Goal: Task Accomplishment & Management: Complete application form

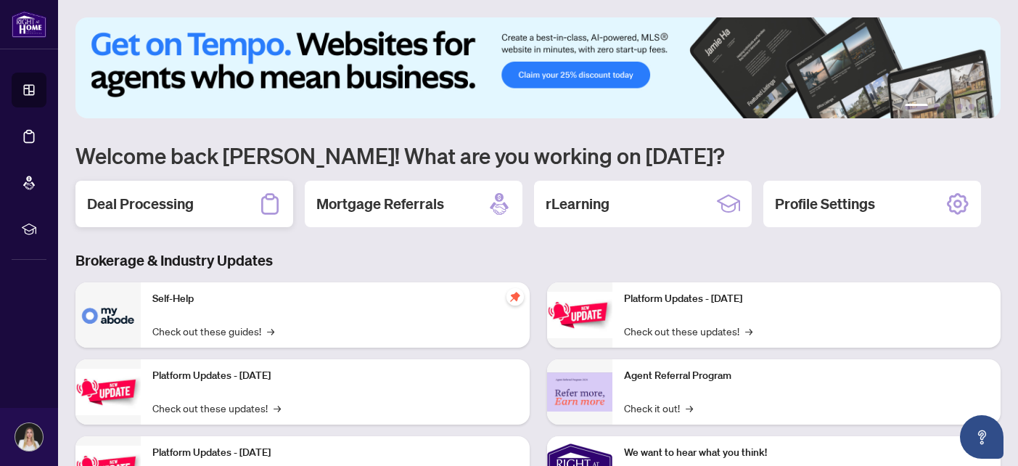
click at [185, 213] on h2 "Deal Processing" at bounding box center [140, 204] width 107 height 20
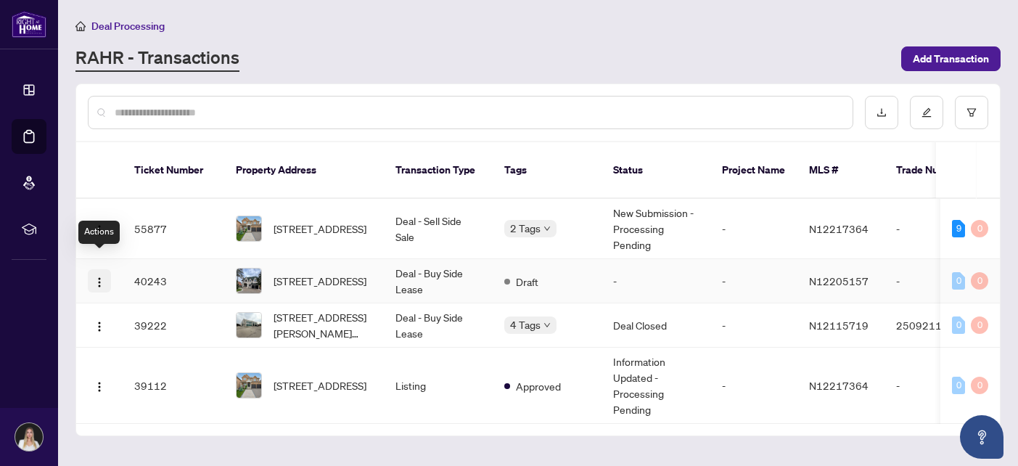
click at [100, 277] on img "button" at bounding box center [100, 283] width 12 height 12
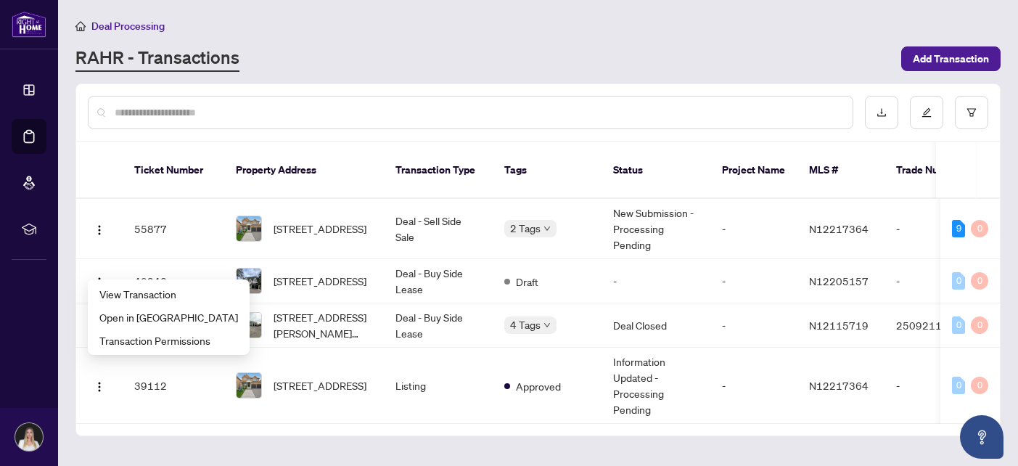
click at [422, 60] on div "RAHR - Transactions" at bounding box center [483, 59] width 817 height 26
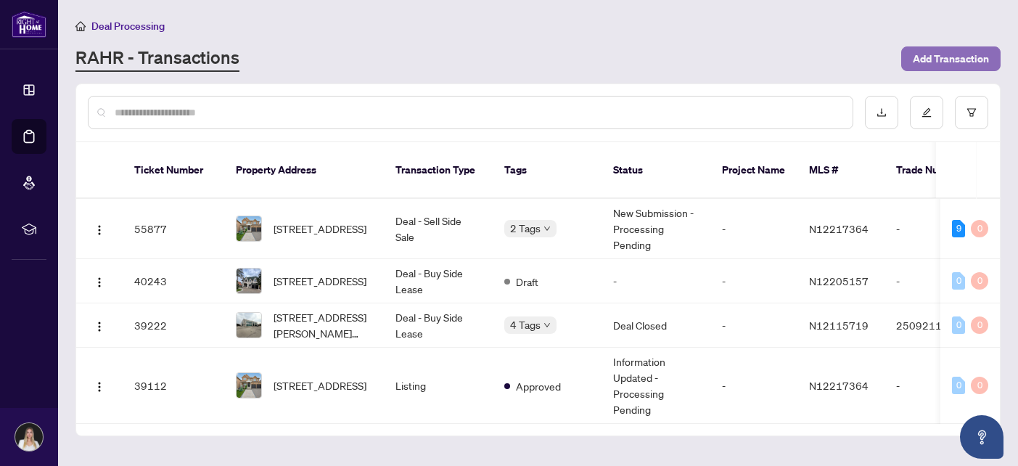
click at [957, 54] on span "Add Transaction" at bounding box center [951, 58] width 76 height 23
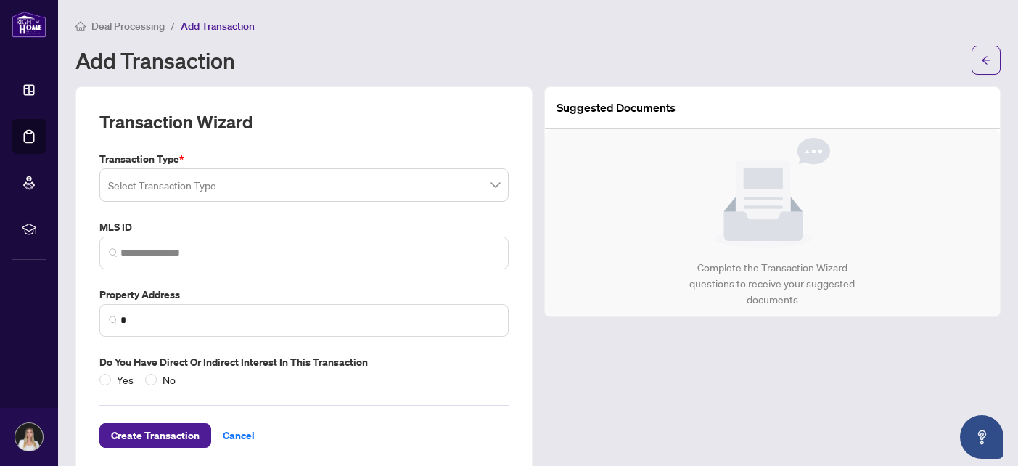
click at [348, 185] on input "search" at bounding box center [297, 187] width 379 height 32
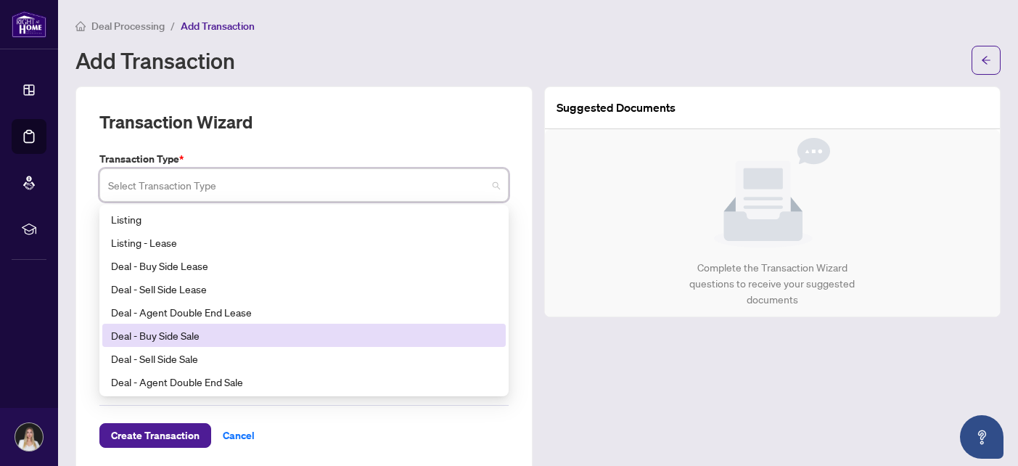
click at [225, 335] on div "Deal - Buy Side Sale" at bounding box center [304, 335] width 386 height 16
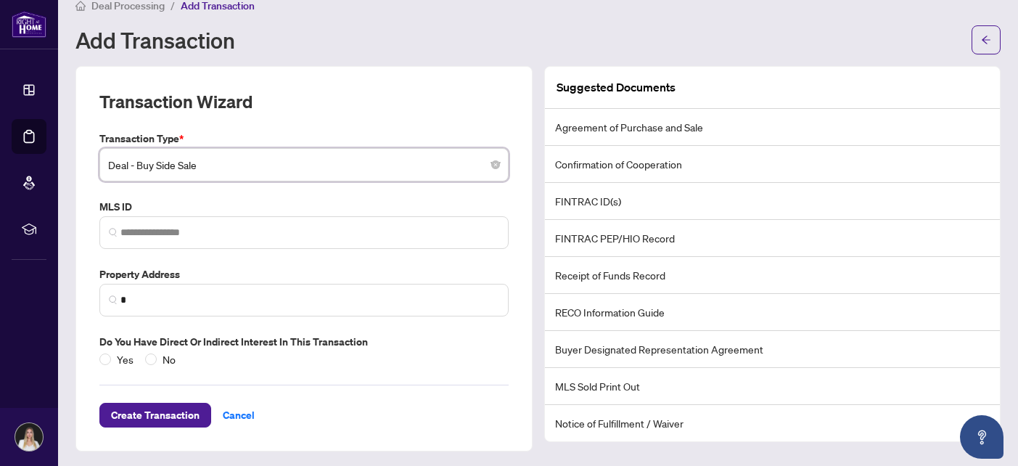
scroll to position [22, 0]
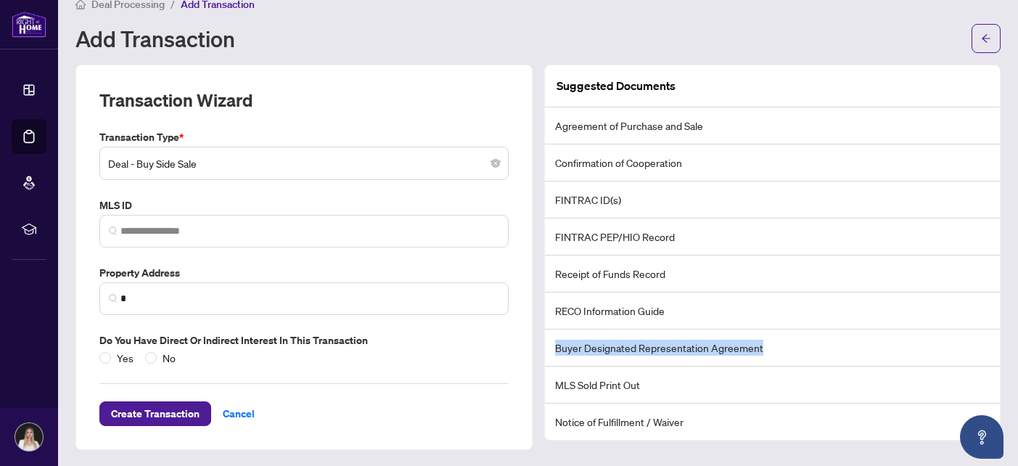
drag, startPoint x: 767, startPoint y: 345, endPoint x: 550, endPoint y: 352, distance: 217.9
click at [550, 352] on li "Buyer Designated Representation Agreement" at bounding box center [773, 348] width 456 height 37
copy li "Buyer Designated Representation Agreement"
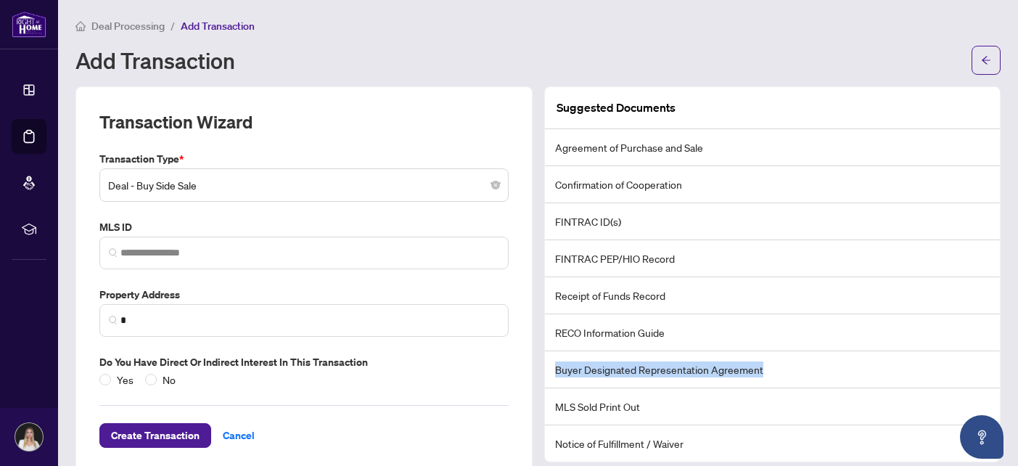
scroll to position [23, 0]
